Goal: Download file/media

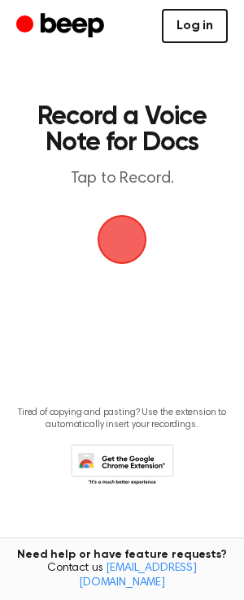
click at [201, 20] on link "Log in" at bounding box center [195, 26] width 66 height 34
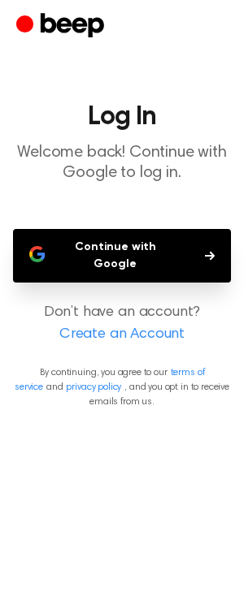
click at [155, 218] on main "Log In Welcome back! Continue with Google to log in. Continue with Google Don’t…" at bounding box center [122, 300] width 244 height 600
click at [137, 241] on button "Continue with Google" at bounding box center [122, 256] width 218 height 54
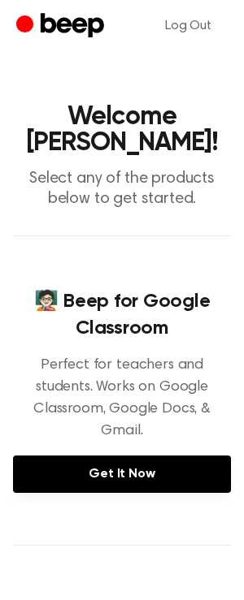
scroll to position [11, 0]
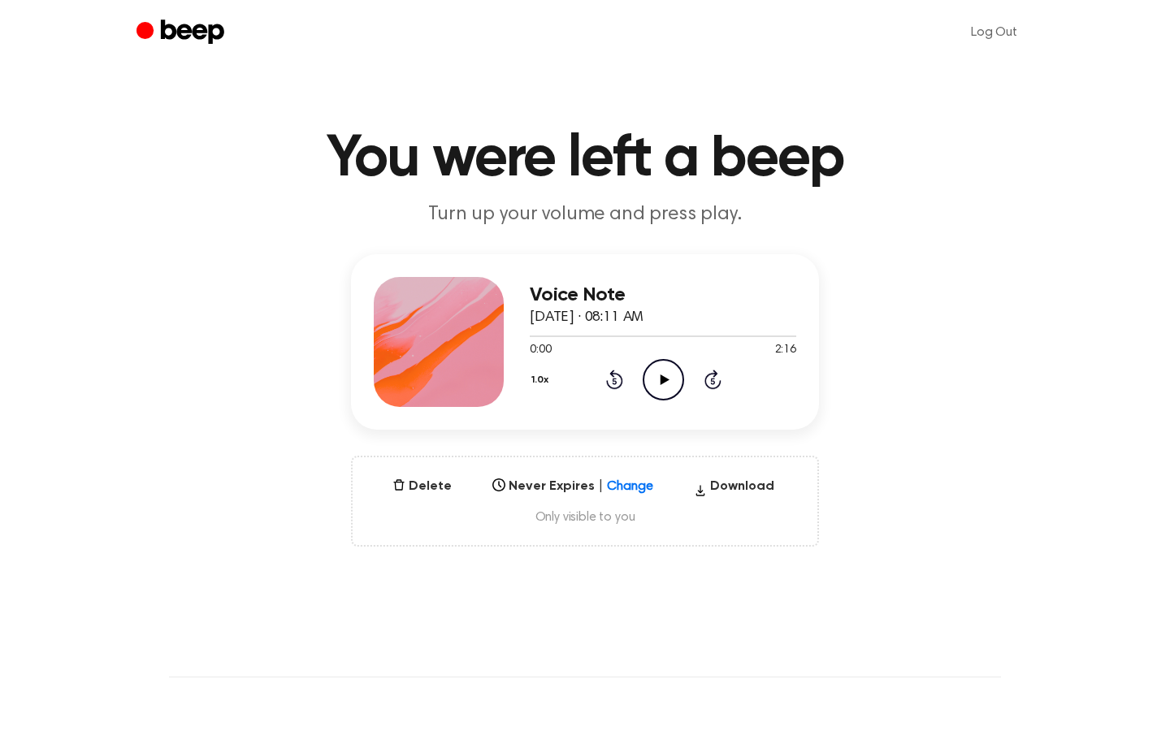
click at [655, 372] on icon "Play Audio" at bounding box center [663, 379] width 41 height 41
click at [718, 485] on button "Download" at bounding box center [733, 490] width 93 height 26
